Goal: Information Seeking & Learning: Find specific fact

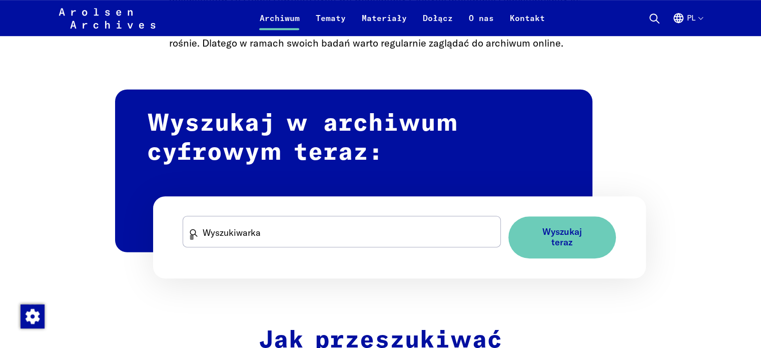
scroll to position [624, 0]
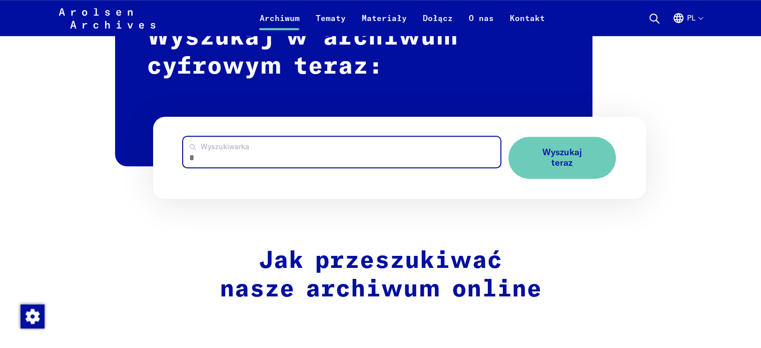
click at [418, 158] on input "Wyszukiwarka" at bounding box center [341, 152] width 317 height 31
type input "**********"
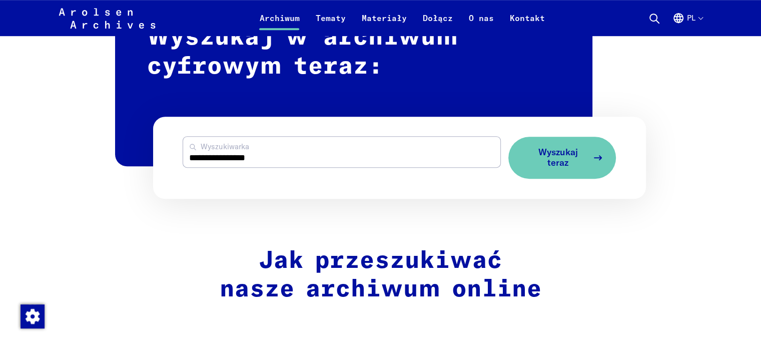
click at [580, 162] on span "Wyszukaj teraz" at bounding box center [558, 157] width 60 height 21
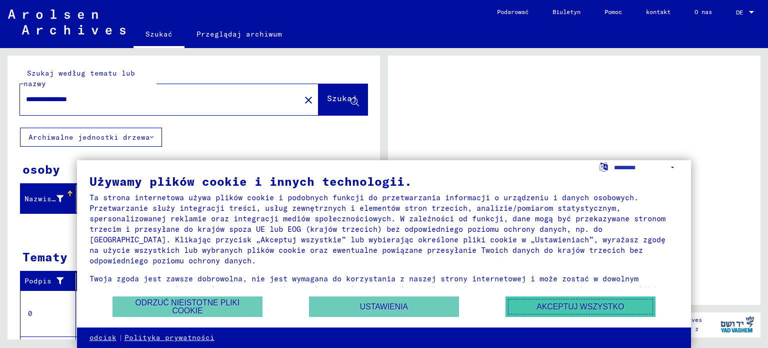
click at [602, 306] on font "Akceptuj wszystko" at bounding box center [581, 306] width 88 height 9
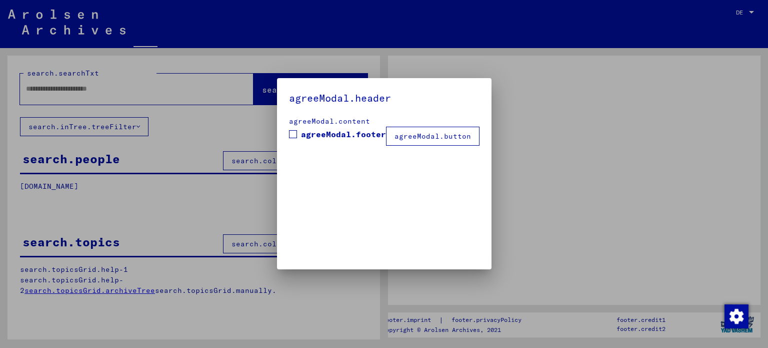
type input "**********"
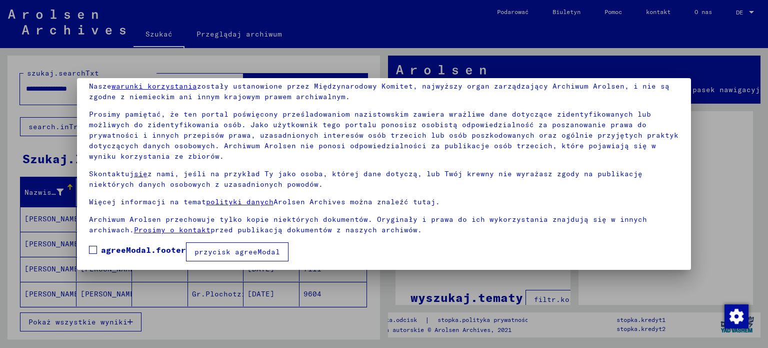
scroll to position [46, 0]
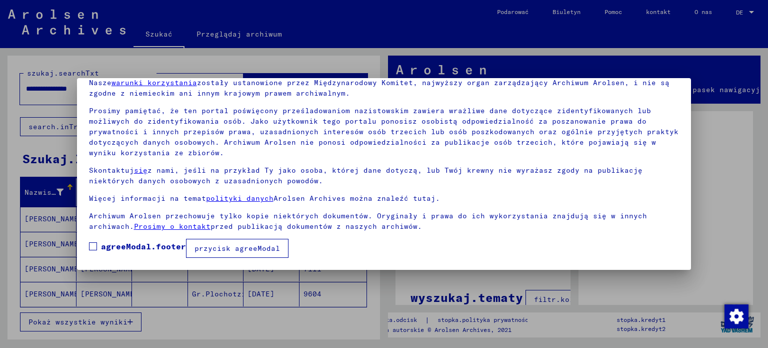
click at [219, 246] on font "przycisk agreeModal" at bounding box center [238, 248] width 86 height 9
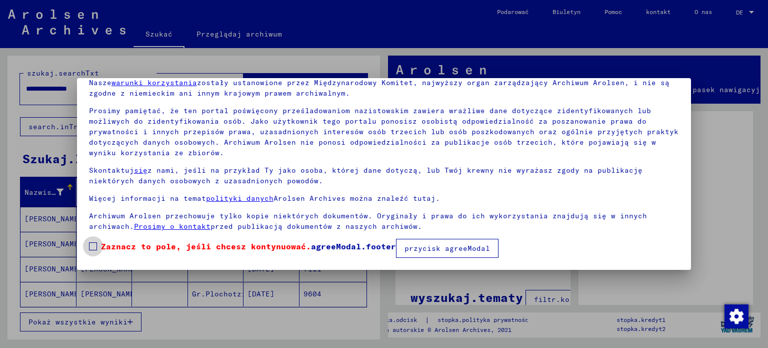
click at [96, 245] on span at bounding box center [93, 246] width 8 height 8
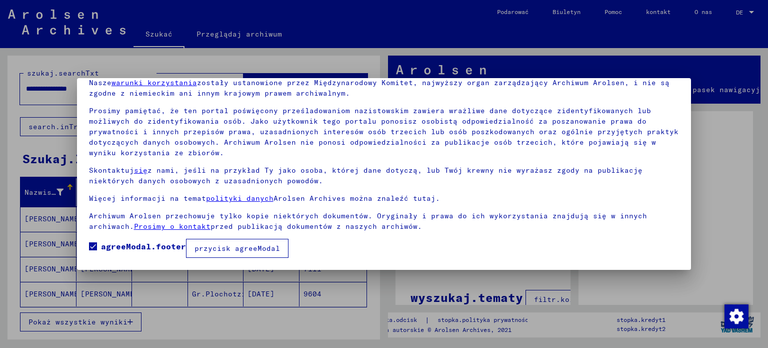
click at [258, 249] on font "przycisk agreeModal" at bounding box center [238, 248] width 86 height 9
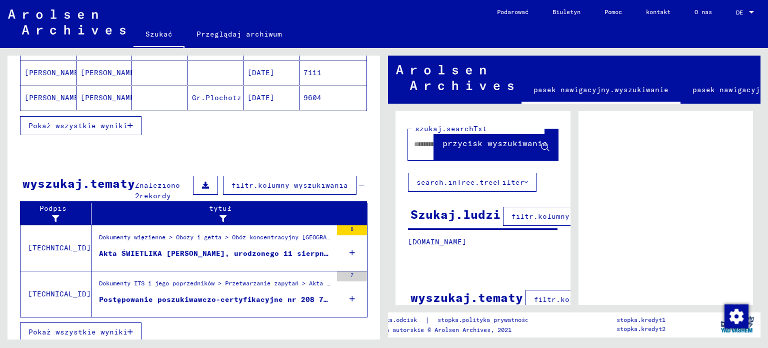
scroll to position [199, 0]
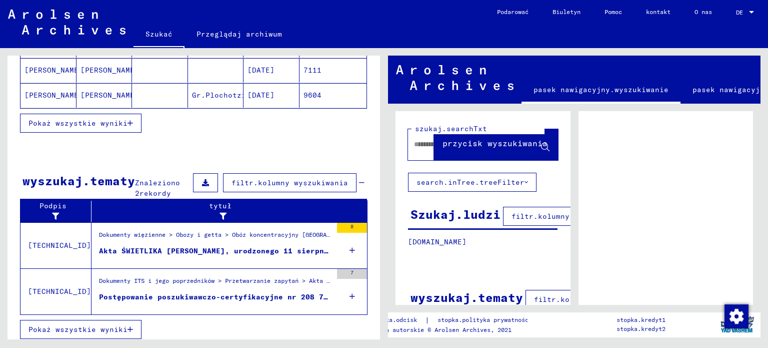
click at [248, 252] on font "Akta ŚWIETLIKA [PERSON_NAME], urodzonego 11 sierpnia 1908 r." at bounding box center [234, 250] width 270 height 9
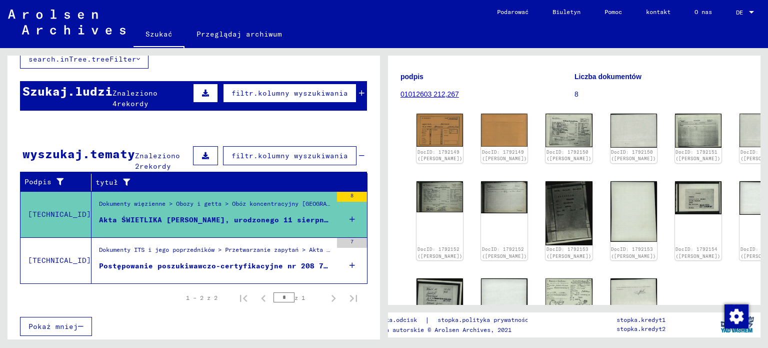
scroll to position [86, 0]
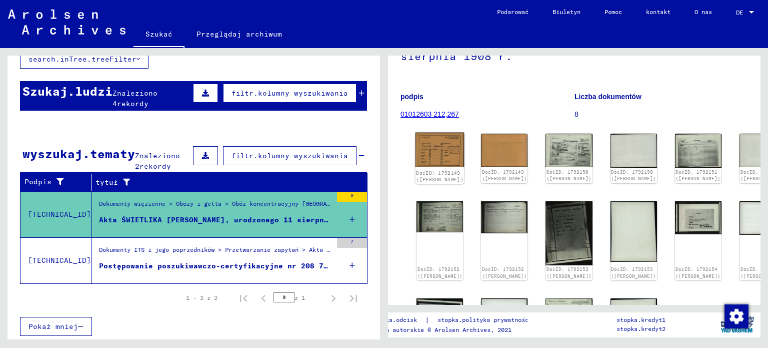
click at [422, 160] on div "DocID: 1792149 ([PERSON_NAME])" at bounding box center [440, 159] width 49 height 52
click at [434, 144] on img at bounding box center [440, 150] width 49 height 35
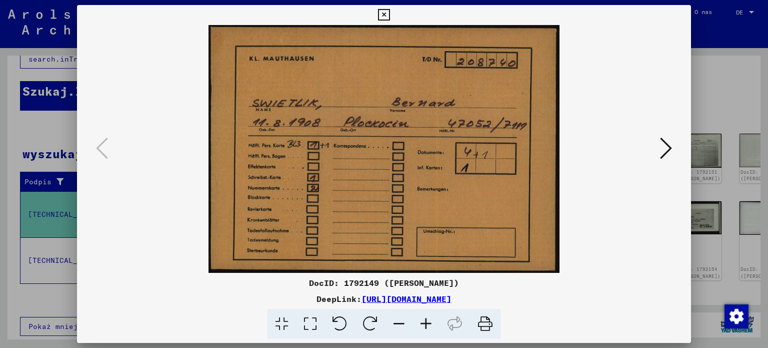
click at [670, 158] on icon at bounding box center [666, 148] width 12 height 24
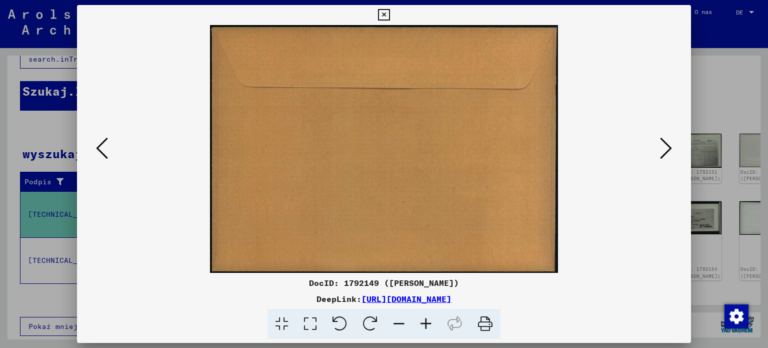
click at [670, 158] on icon at bounding box center [666, 148] width 12 height 24
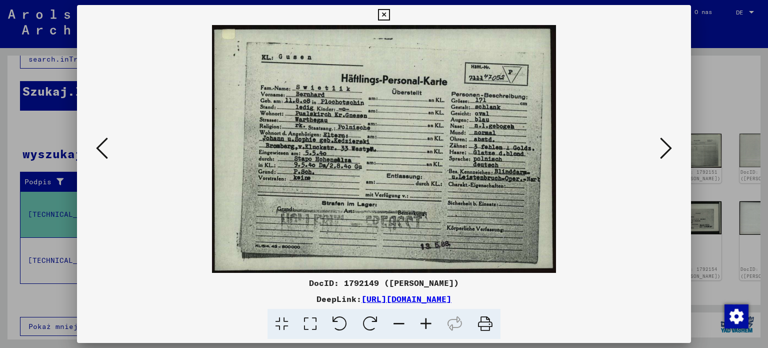
click at [670, 149] on icon at bounding box center [666, 148] width 12 height 24
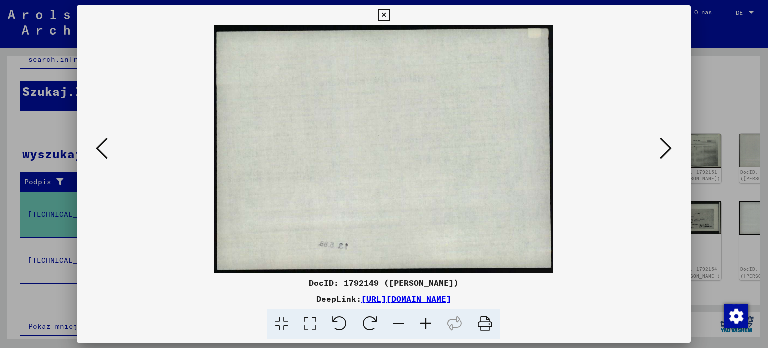
click at [670, 149] on icon at bounding box center [666, 148] width 12 height 24
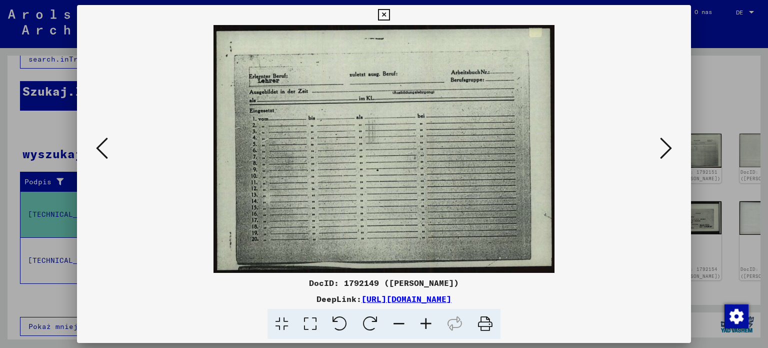
click at [670, 149] on icon at bounding box center [666, 148] width 12 height 24
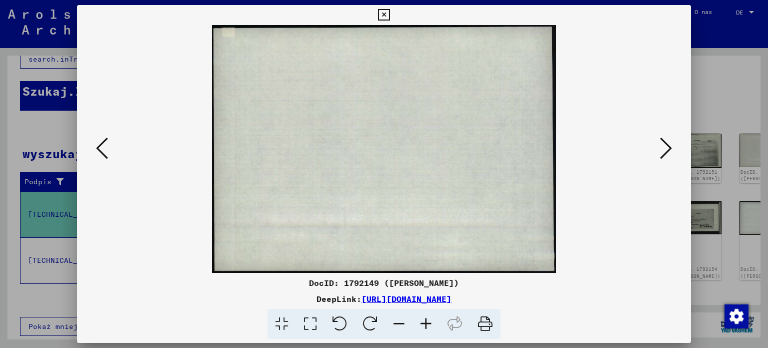
click at [670, 149] on icon at bounding box center [666, 148] width 12 height 24
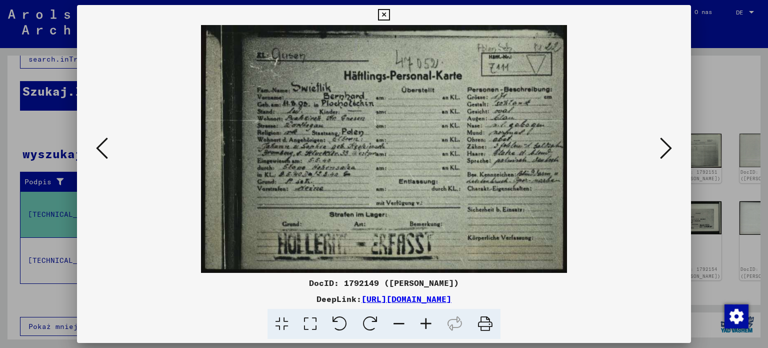
click at [670, 149] on icon at bounding box center [666, 148] width 12 height 24
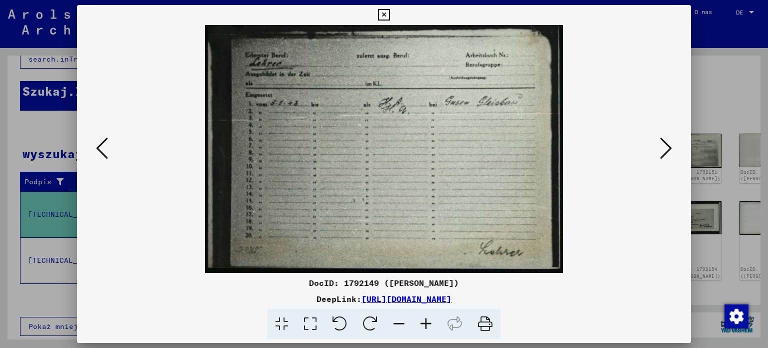
click at [670, 149] on icon at bounding box center [666, 148] width 12 height 24
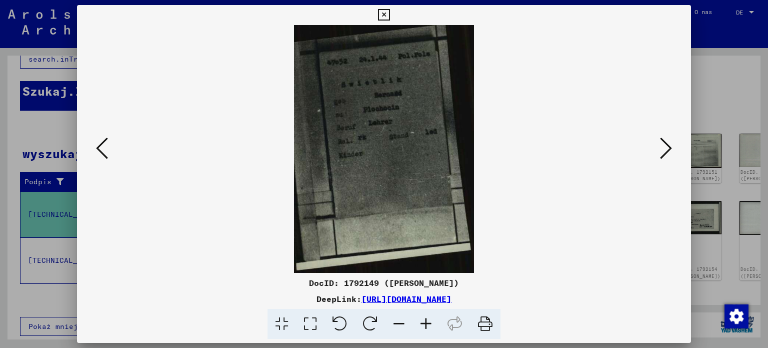
click at [670, 149] on icon at bounding box center [666, 148] width 12 height 24
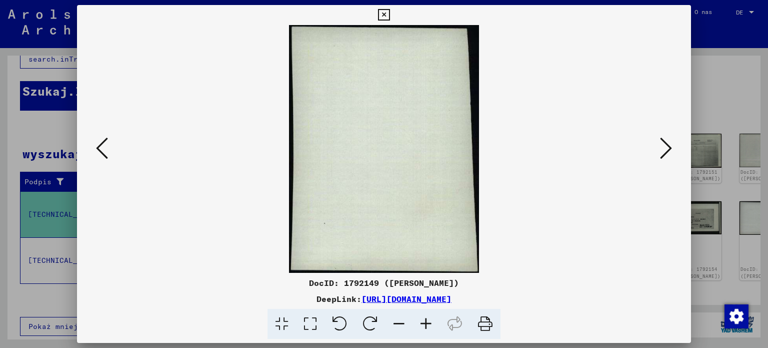
click at [670, 149] on icon at bounding box center [666, 148] width 12 height 24
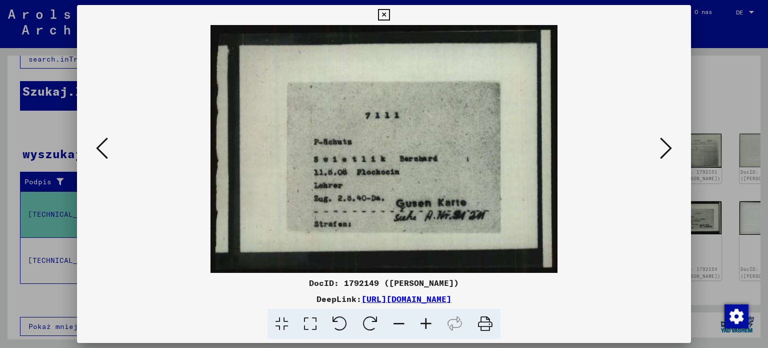
click at [670, 149] on icon at bounding box center [666, 148] width 12 height 24
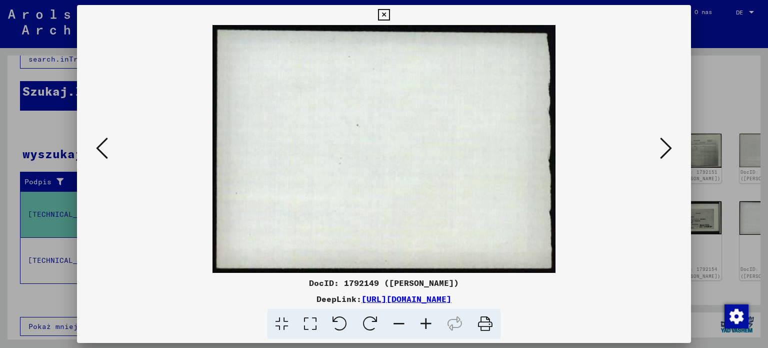
click at [670, 149] on icon at bounding box center [666, 148] width 12 height 24
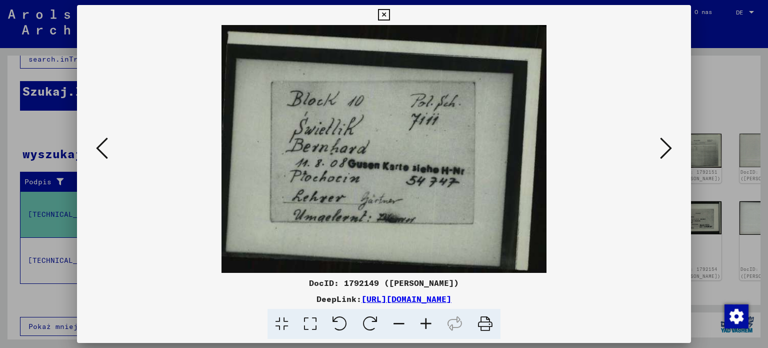
click at [670, 149] on icon at bounding box center [666, 148] width 12 height 24
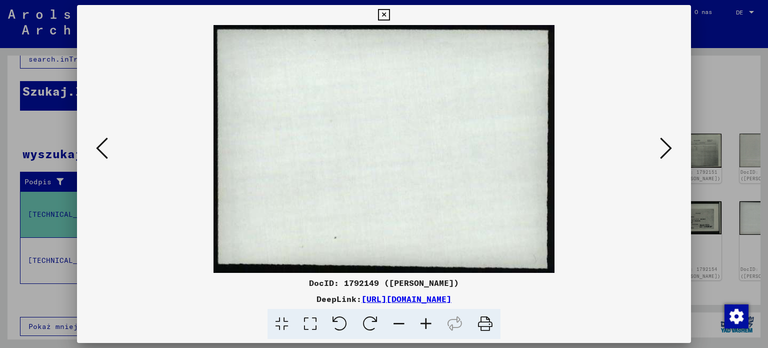
click at [670, 149] on icon at bounding box center [666, 148] width 12 height 24
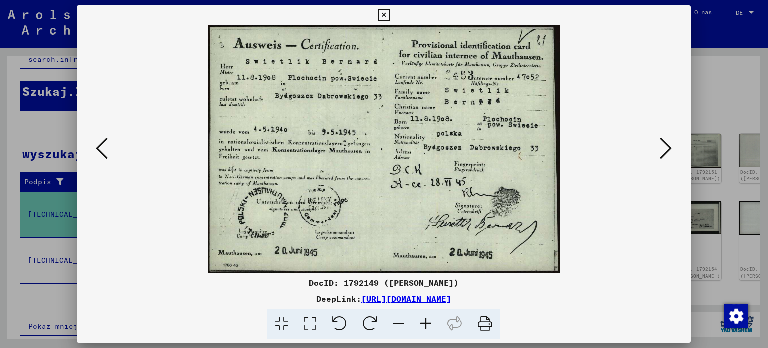
click at [670, 149] on icon at bounding box center [666, 148] width 12 height 24
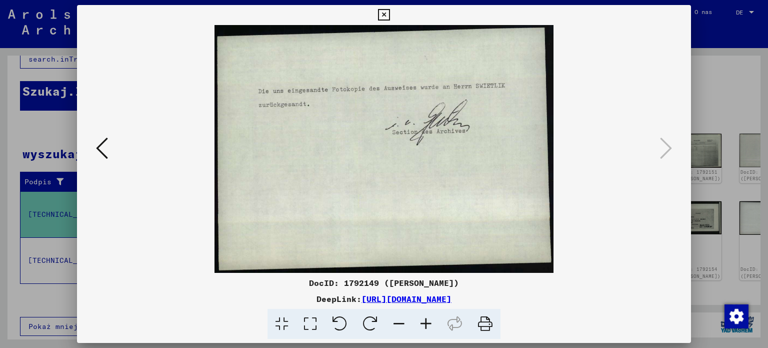
click at [101, 156] on icon at bounding box center [102, 148] width 12 height 24
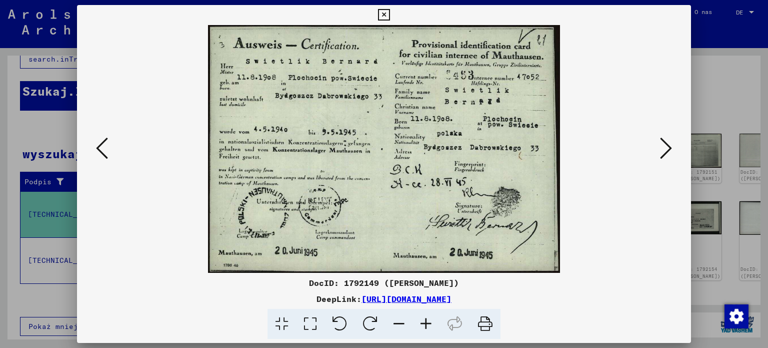
click at [101, 156] on icon at bounding box center [102, 148] width 12 height 24
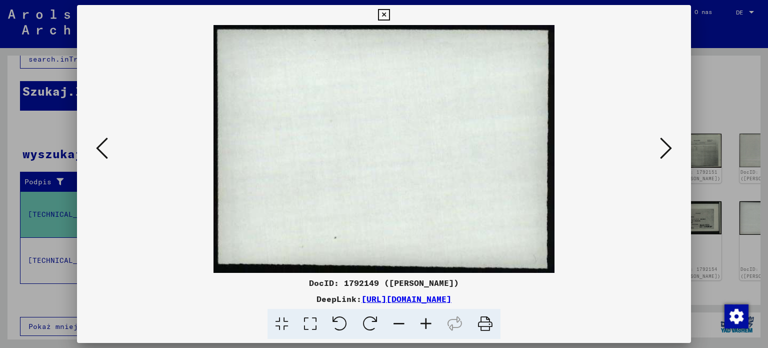
click at [101, 156] on icon at bounding box center [102, 148] width 12 height 24
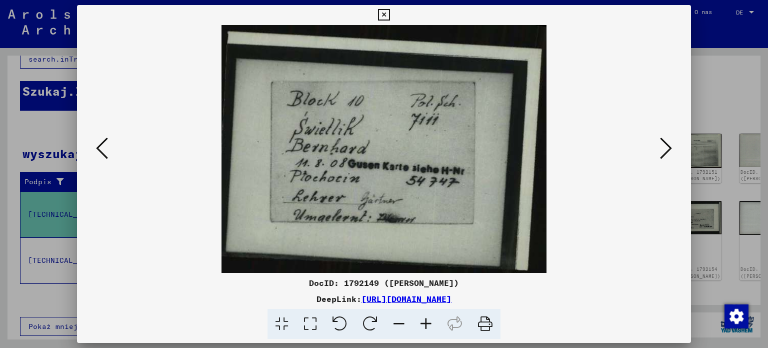
click at [101, 156] on icon at bounding box center [102, 148] width 12 height 24
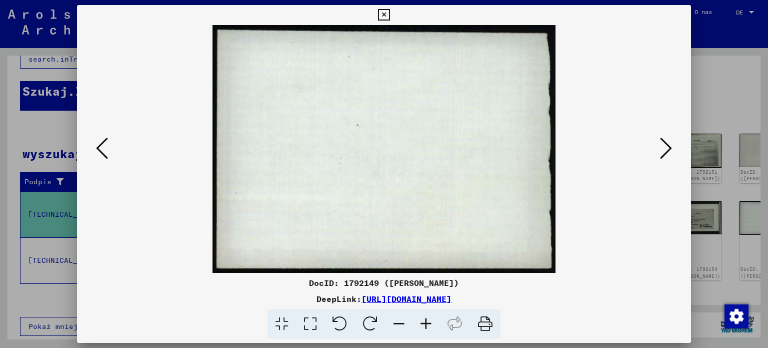
click at [101, 156] on icon at bounding box center [102, 148] width 12 height 24
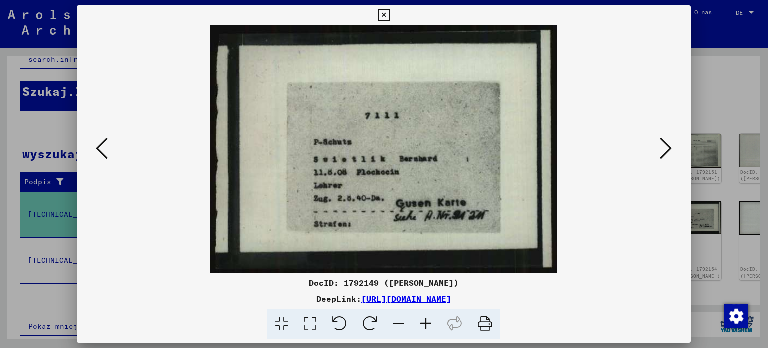
click at [101, 156] on icon at bounding box center [102, 148] width 12 height 24
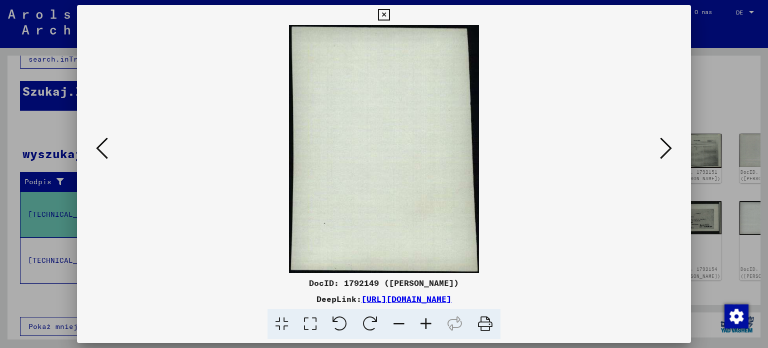
click at [101, 156] on icon at bounding box center [102, 148] width 12 height 24
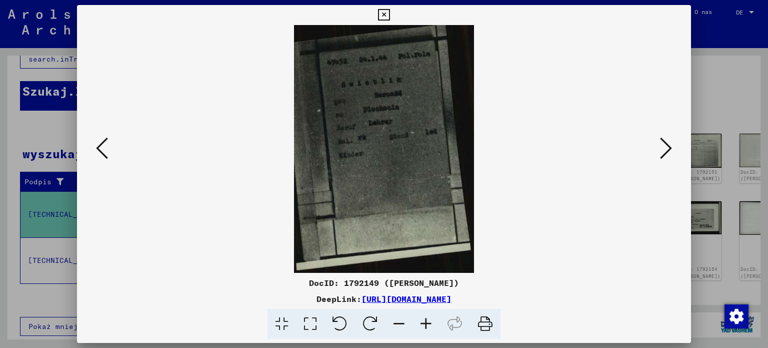
click at [101, 156] on icon at bounding box center [102, 148] width 12 height 24
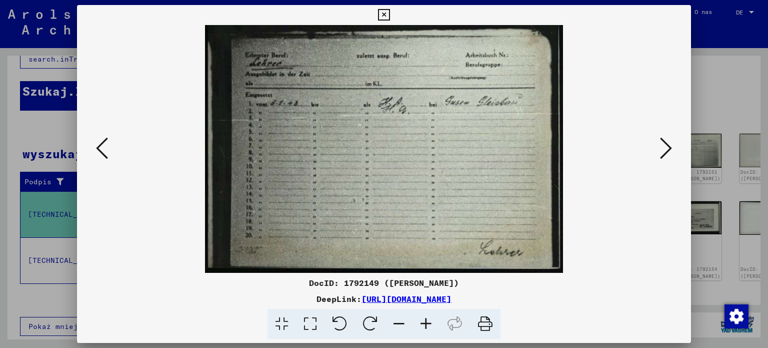
click at [101, 156] on icon at bounding box center [102, 148] width 12 height 24
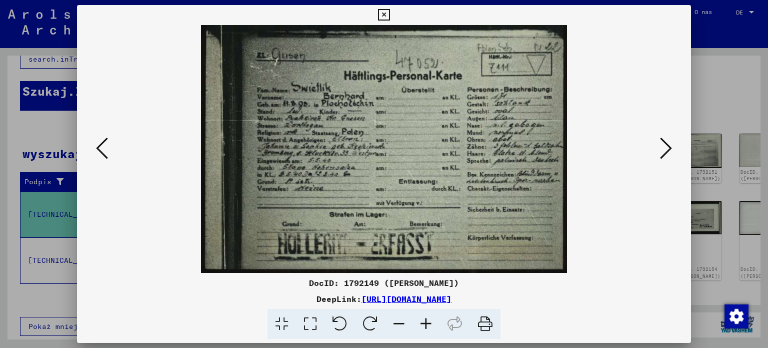
click at [101, 156] on icon at bounding box center [102, 148] width 12 height 24
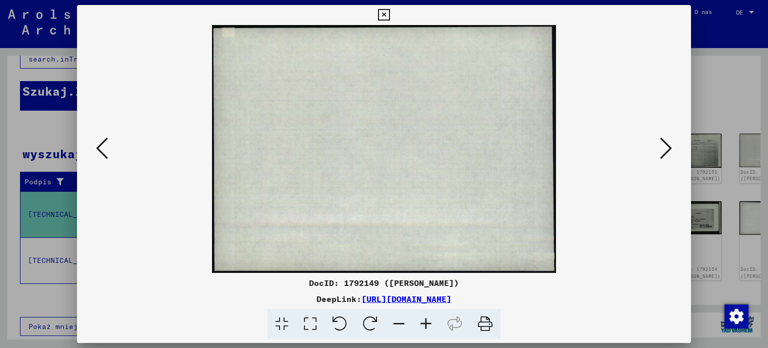
click at [101, 156] on icon at bounding box center [102, 148] width 12 height 24
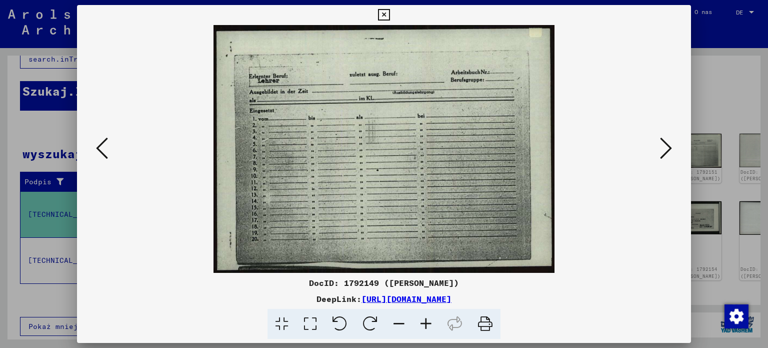
click at [101, 156] on icon at bounding box center [102, 148] width 12 height 24
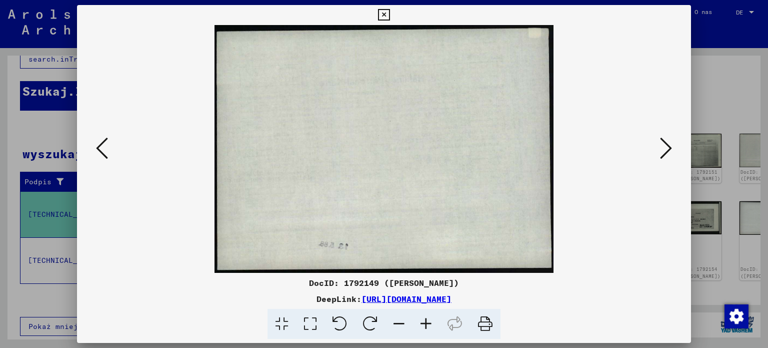
click at [101, 156] on icon at bounding box center [102, 148] width 12 height 24
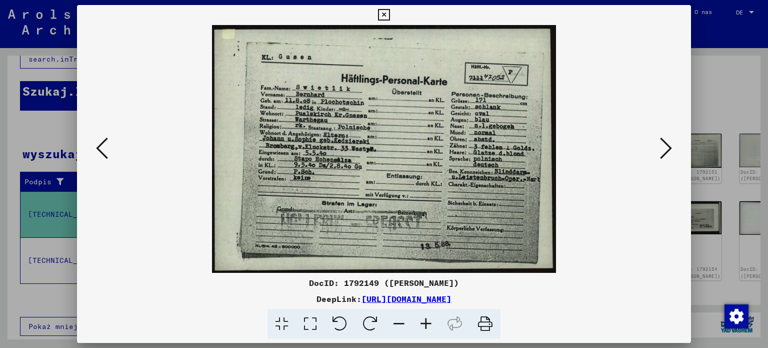
click at [101, 156] on icon at bounding box center [102, 148] width 12 height 24
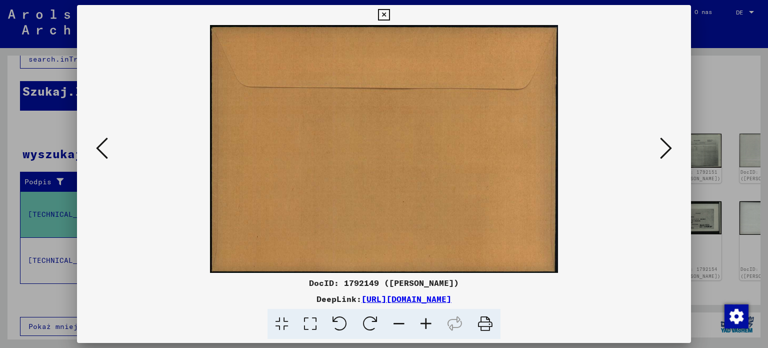
click at [101, 156] on icon at bounding box center [102, 148] width 12 height 24
